Goal: Transaction & Acquisition: Purchase product/service

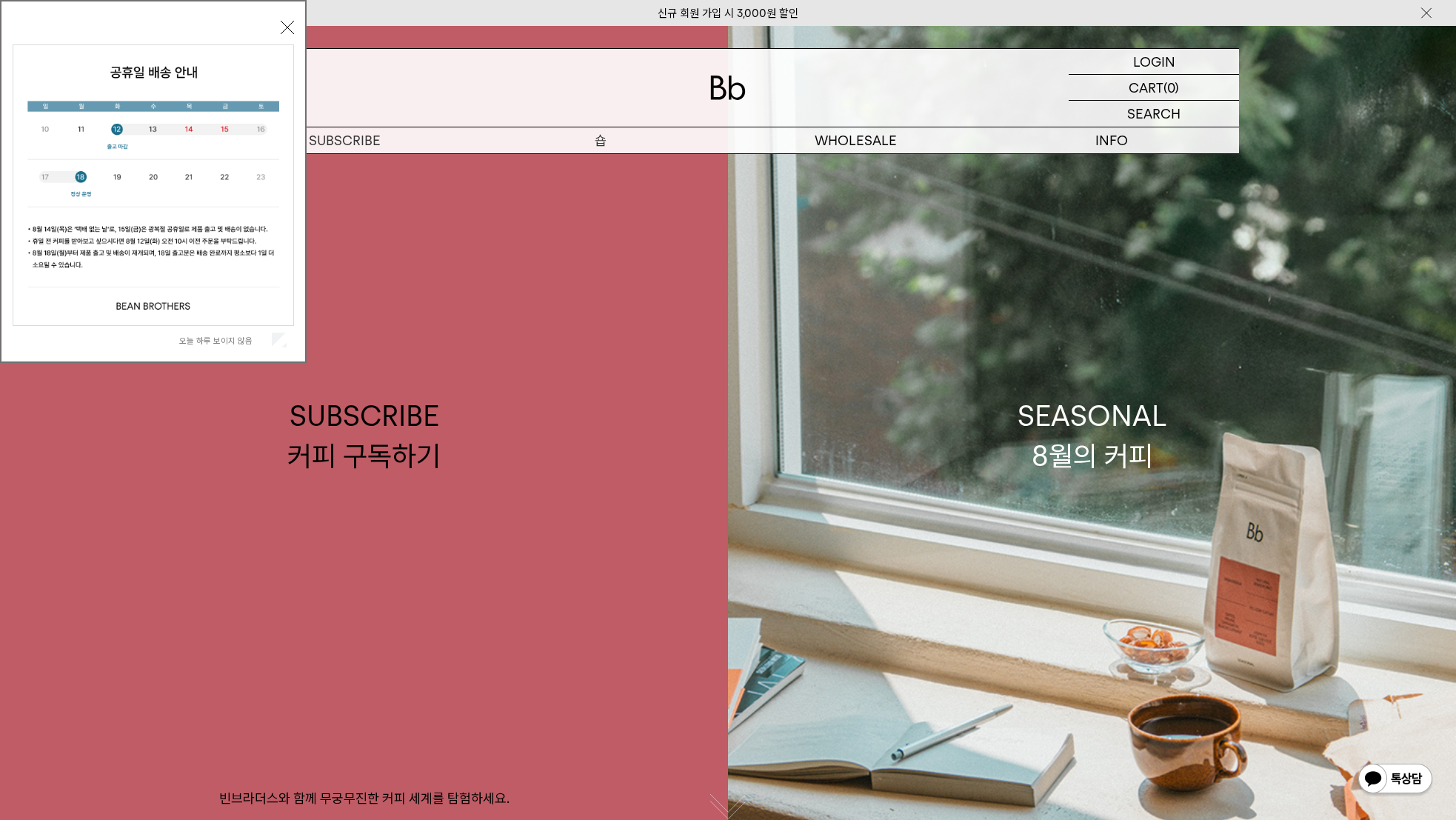
click at [599, 134] on p "숍" at bounding box center [600, 140] width 256 height 26
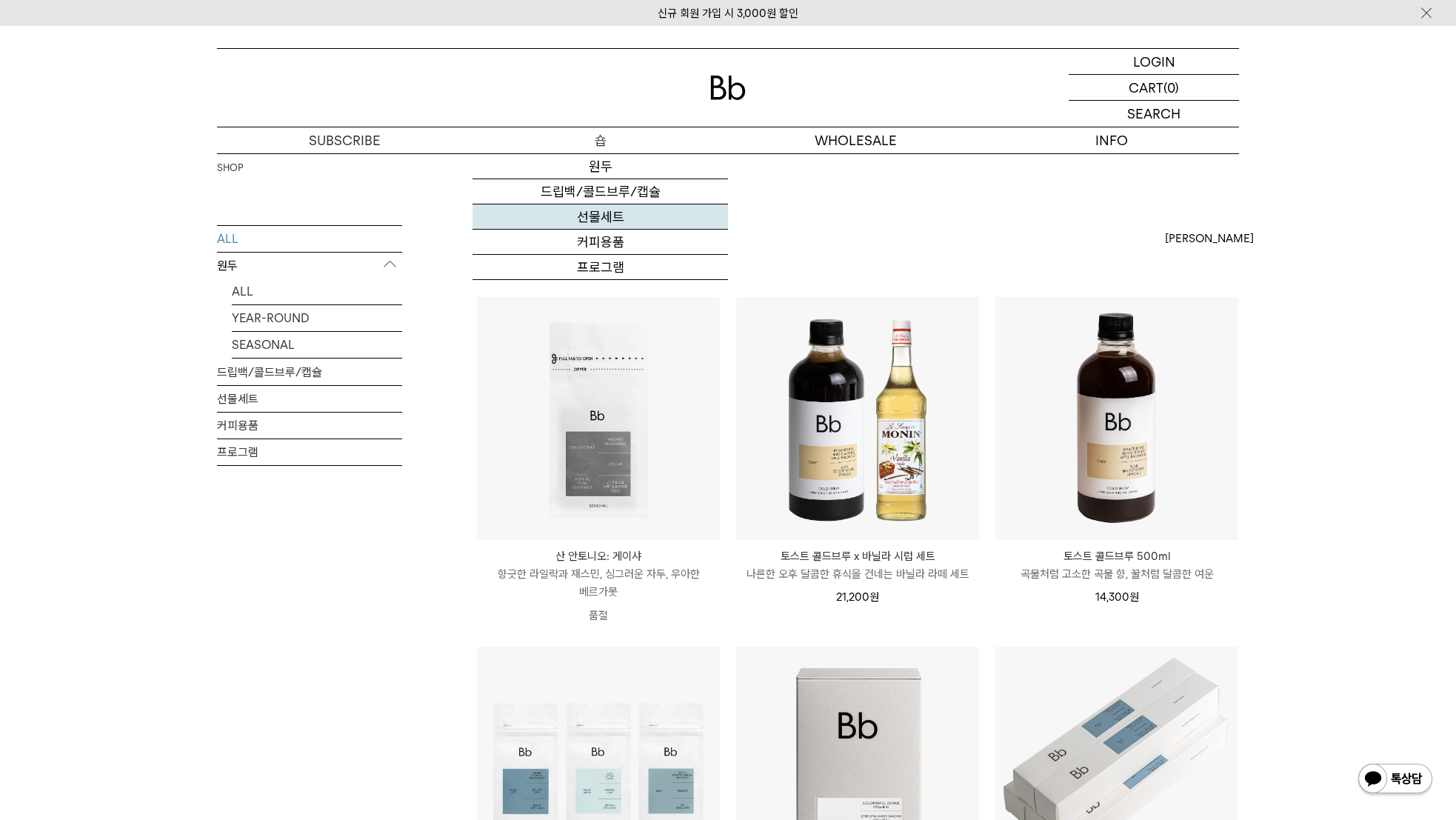
click at [598, 216] on link "선물세트" at bounding box center [600, 216] width 256 height 25
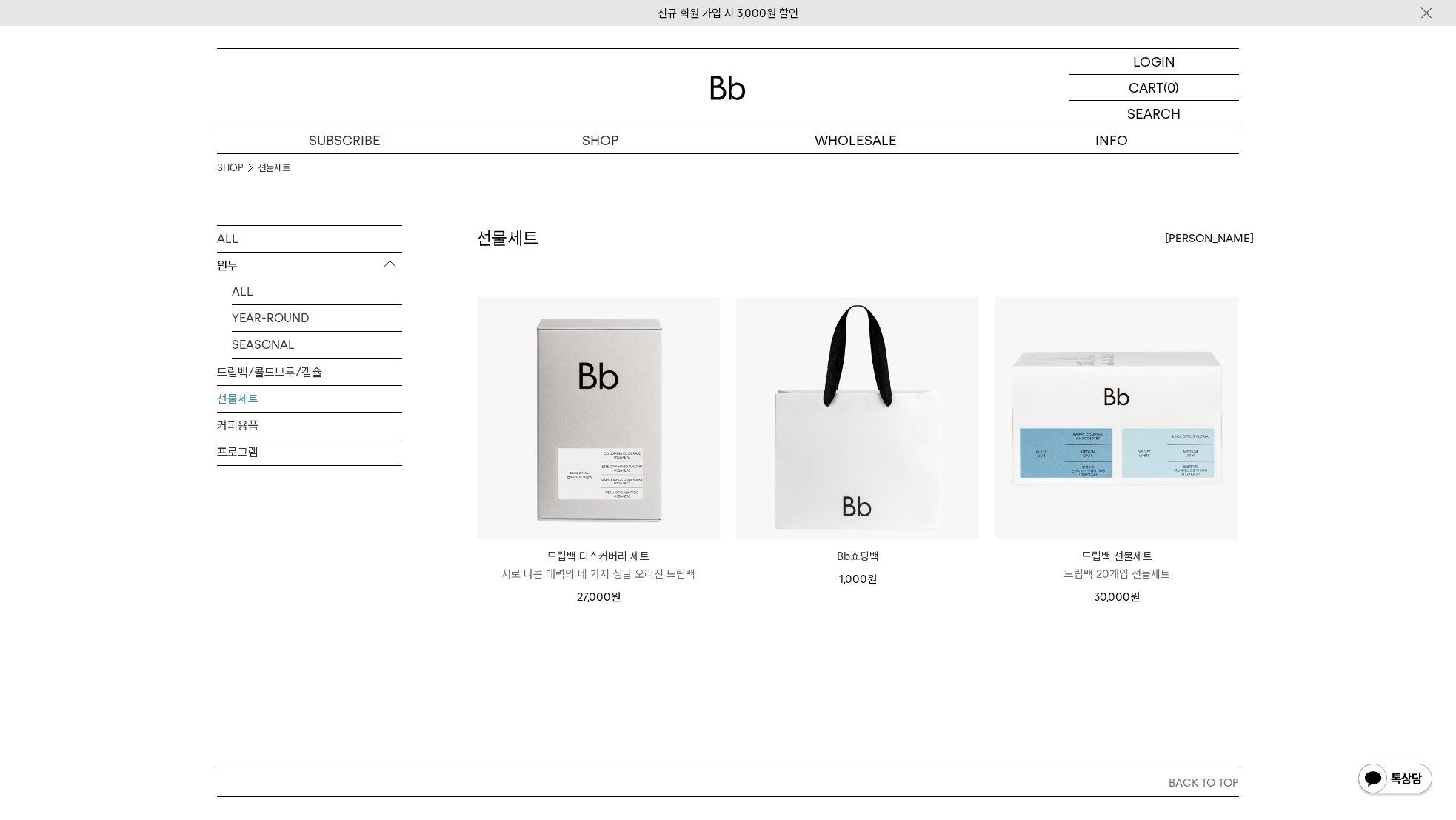
scroll to position [30, 0]
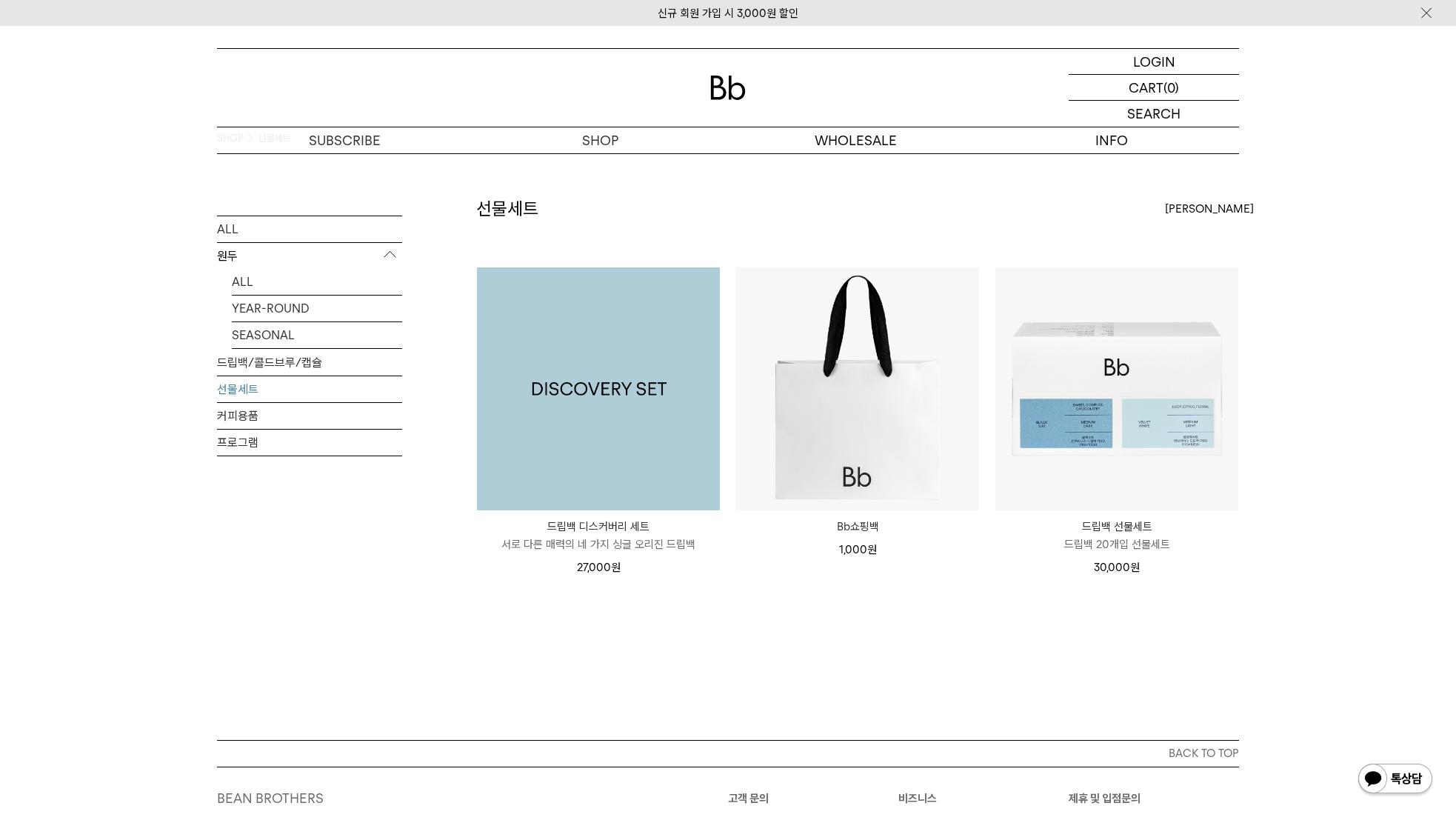
click at [653, 394] on img at bounding box center [598, 389] width 243 height 243
